Goal: Find specific page/section: Find specific page/section

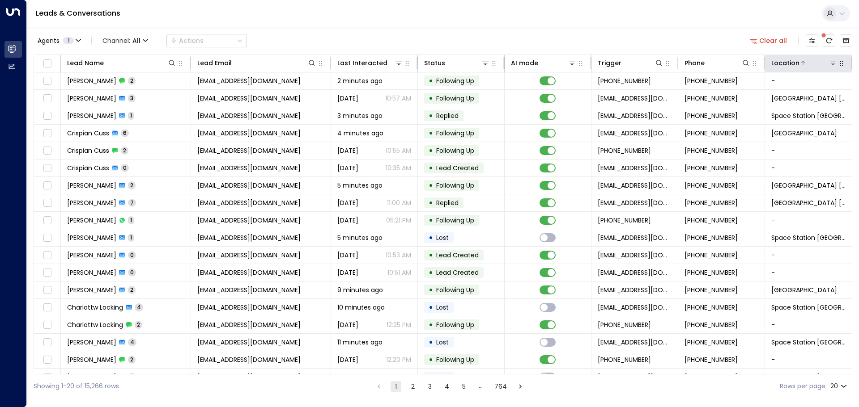
click at [832, 64] on icon at bounding box center [832, 62] width 7 height 7
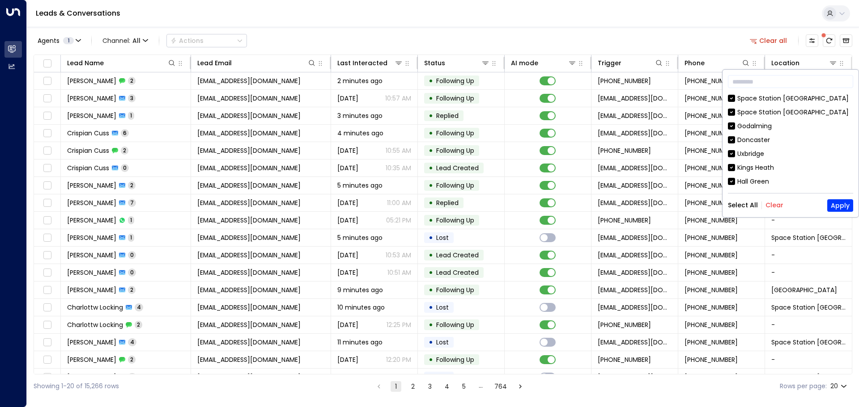
click at [772, 203] on button "Clear" at bounding box center [774, 205] width 18 height 7
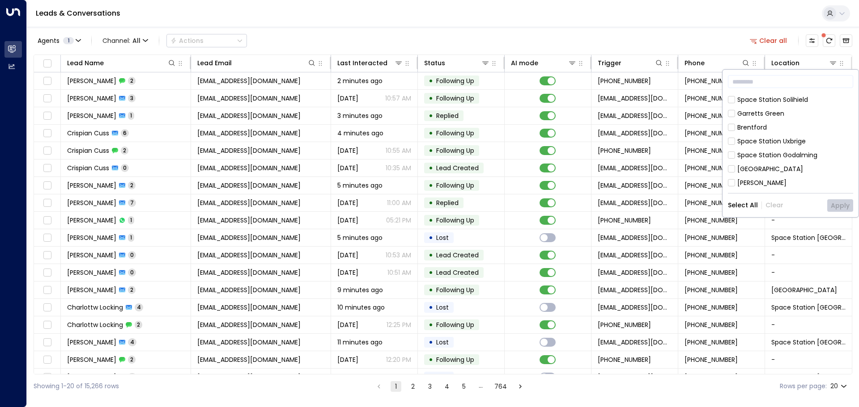
scroll to position [224, 0]
click at [799, 124] on div "[GEOGRAPHIC_DATA]" at bounding box center [770, 124] width 66 height 9
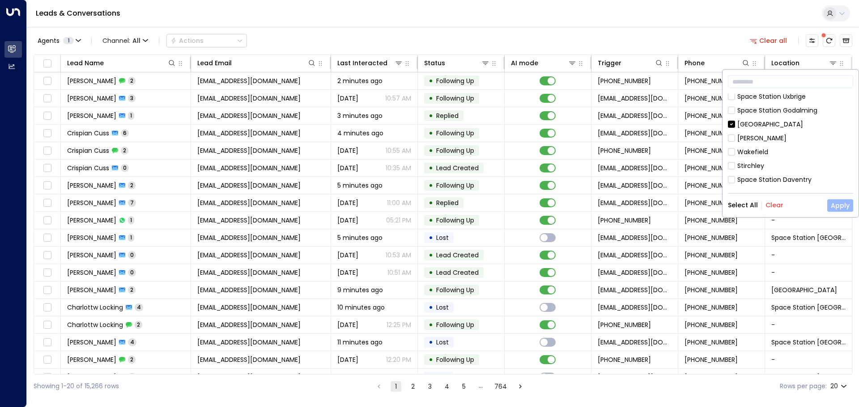
click at [842, 206] on button "Apply" at bounding box center [840, 205] width 26 height 13
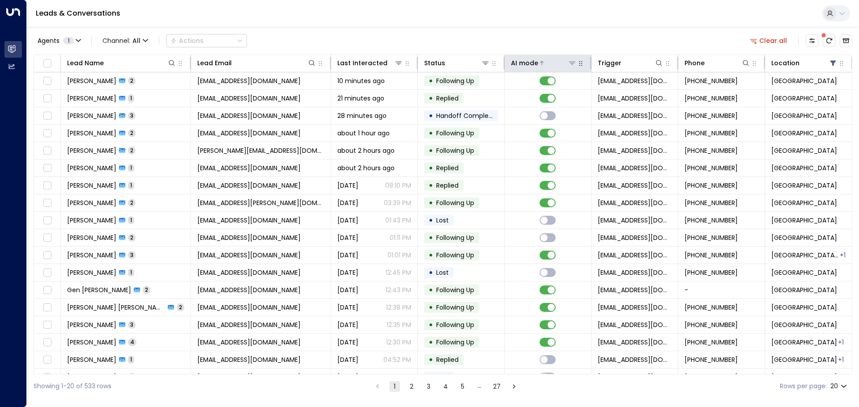
click at [569, 62] on icon at bounding box center [572, 63] width 6 height 3
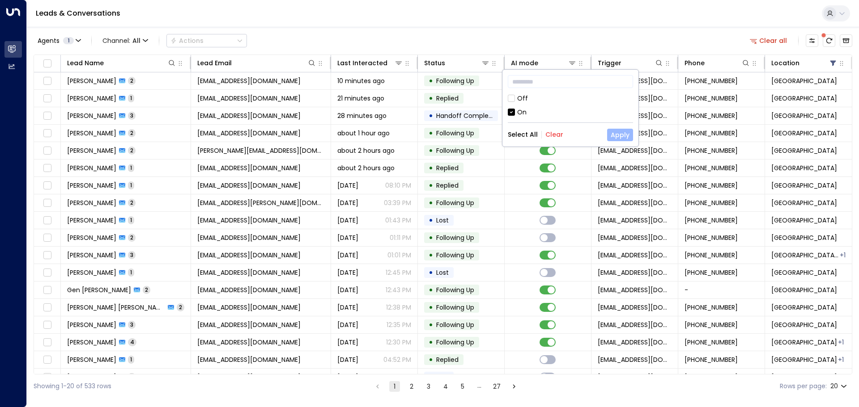
click at [626, 132] on button "Apply" at bounding box center [620, 135] width 26 height 13
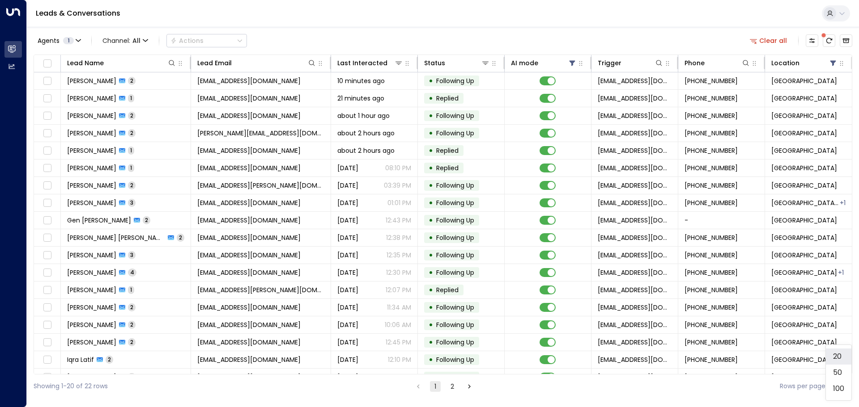
click at [844, 383] on body "Overview Leads & Conversations Leads & Conversations Analytics Analytics Leads …" at bounding box center [429, 199] width 859 height 398
click at [847, 369] on li "50" at bounding box center [838, 373] width 25 height 16
type input "**"
